Goal: Transaction & Acquisition: Download file/media

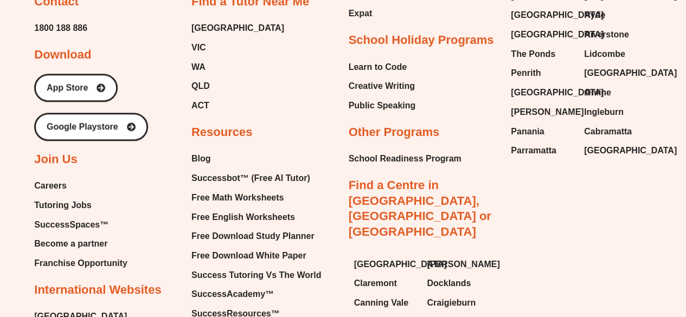
scroll to position [4501, 0]
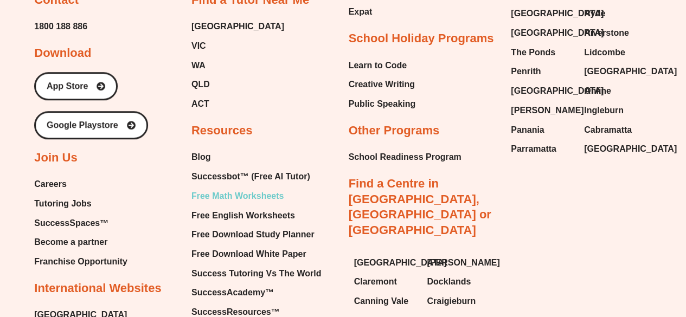
click at [258, 188] on span "Free Math Worksheets" at bounding box center [237, 196] width 92 height 16
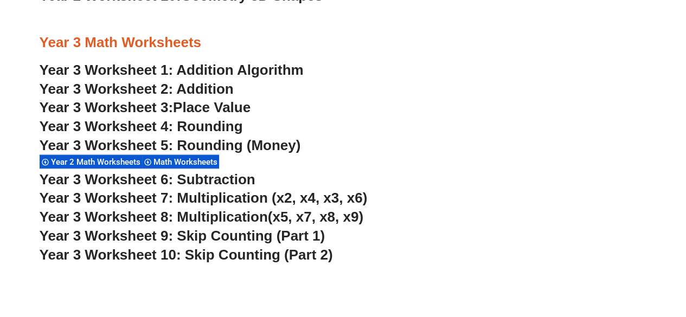
scroll to position [1531, 0]
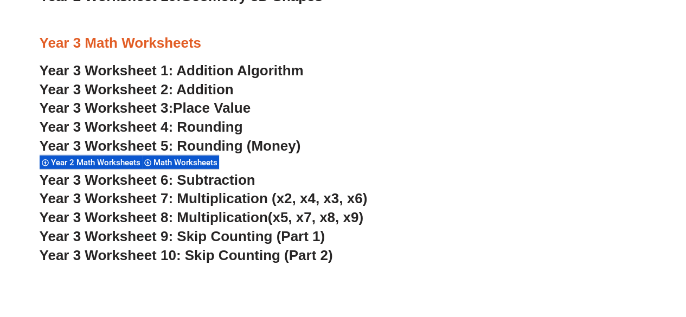
click at [252, 190] on h3 "Year 3 Worksheet 7: Multiplication (x2, x4, x3, x6)" at bounding box center [343, 199] width 607 height 18
click at [251, 195] on span "Year 3 Worksheet 7: Multiplication (x2, x4, x3, x6)" at bounding box center [204, 198] width 328 height 16
click at [301, 220] on span "(x5, x7, x8, x9)" at bounding box center [315, 217] width 95 height 16
click at [316, 233] on span "Year 3 Worksheet 9: Skip Counting (Part 1)" at bounding box center [183, 236] width 286 height 16
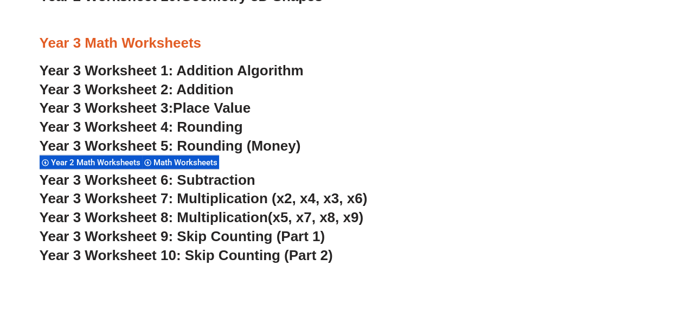
click at [316, 256] on span "Year 3 Worksheet 10: Skip Counting (Part 2)" at bounding box center [186, 255] width 293 height 16
